Goal: Navigation & Orientation: Find specific page/section

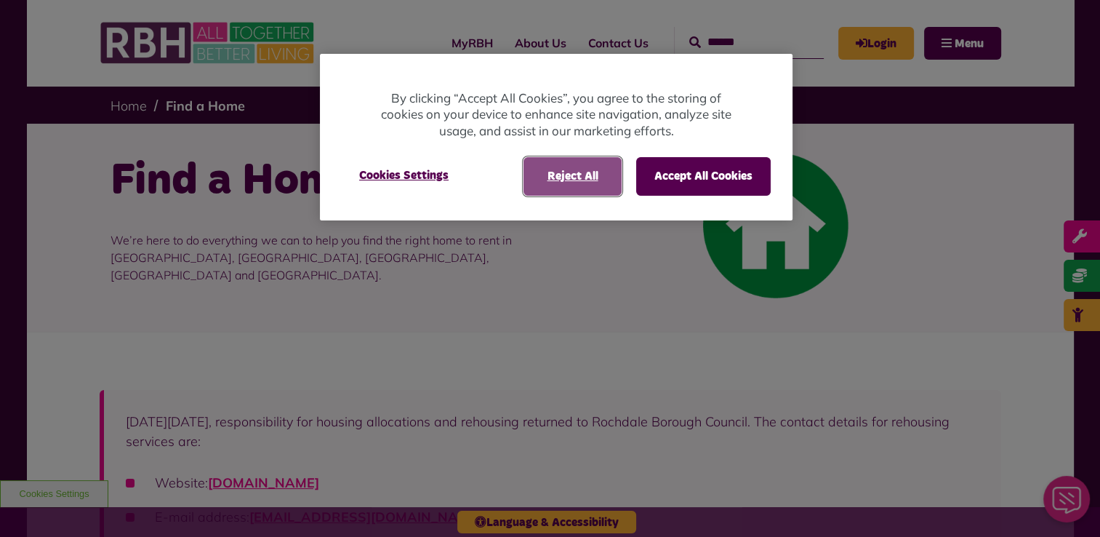
click at [537, 179] on button "Reject All" at bounding box center [573, 176] width 98 height 38
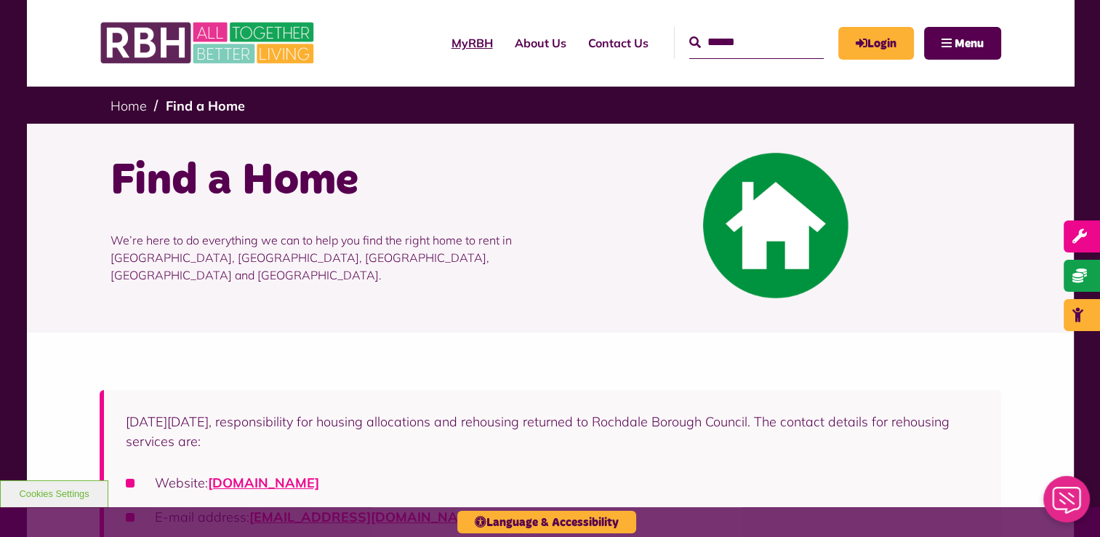
click at [448, 40] on link "MyRBH" at bounding box center [472, 42] width 63 height 39
